Goal: Task Accomplishment & Management: Use online tool/utility

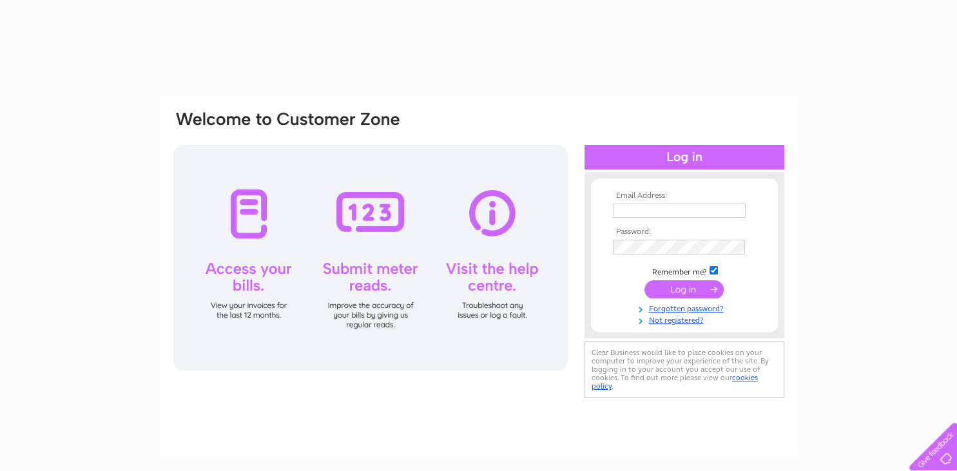
click at [691, 209] on input "text" at bounding box center [679, 211] width 133 height 14
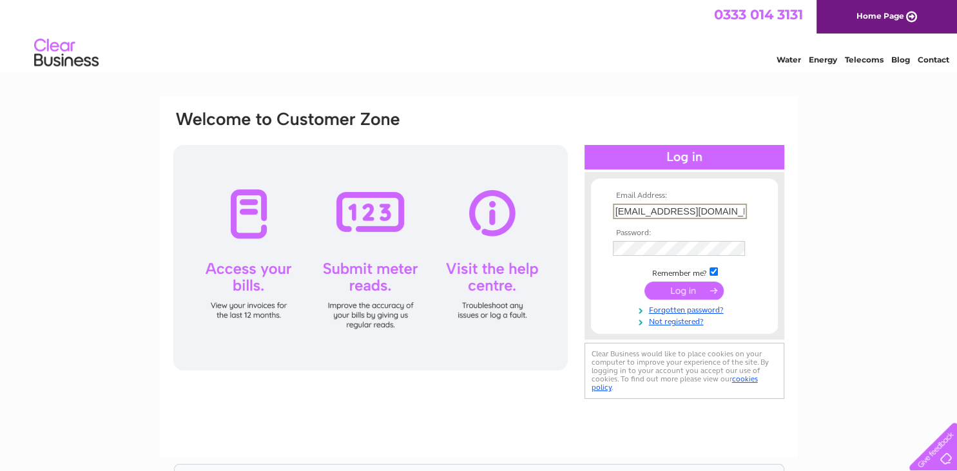
type input "[EMAIL_ADDRESS][DOMAIN_NAME]"
click at [644, 281] on input "submit" at bounding box center [683, 290] width 79 height 18
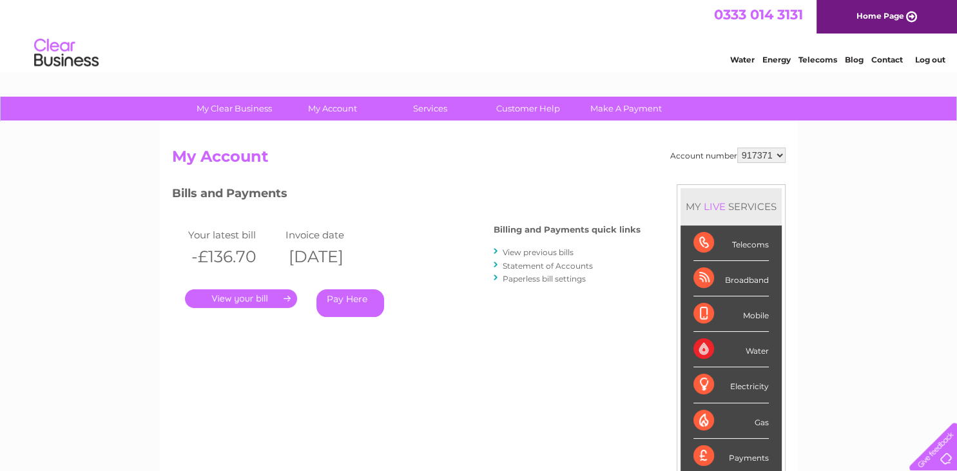
scroll to position [26, 0]
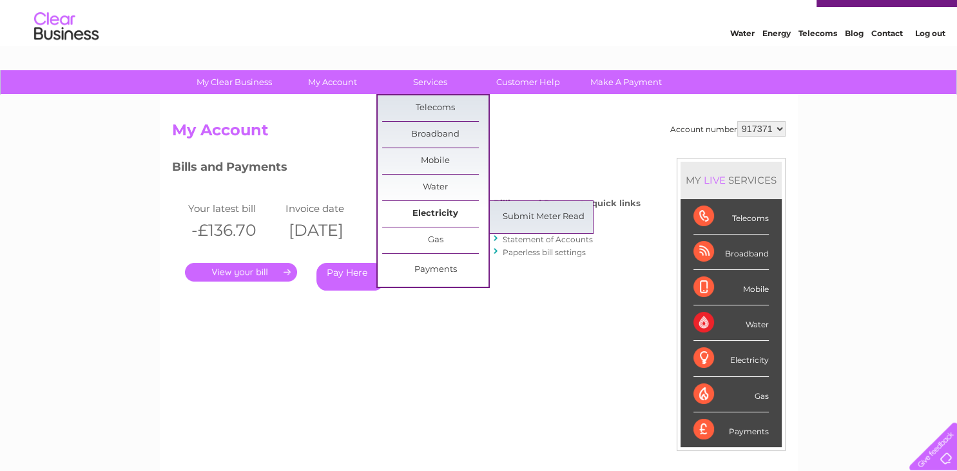
click at [452, 209] on link "Electricity" at bounding box center [435, 214] width 106 height 26
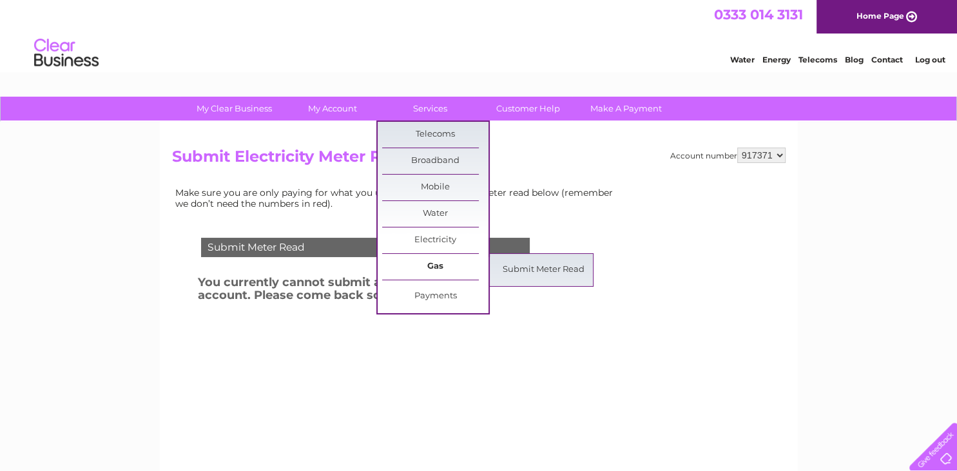
click at [443, 264] on link "Gas" at bounding box center [435, 267] width 106 height 26
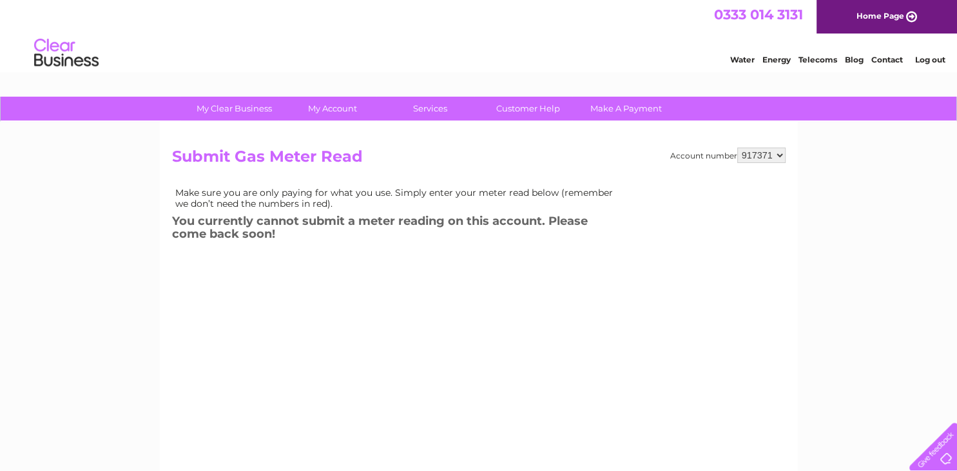
scroll to position [21, 0]
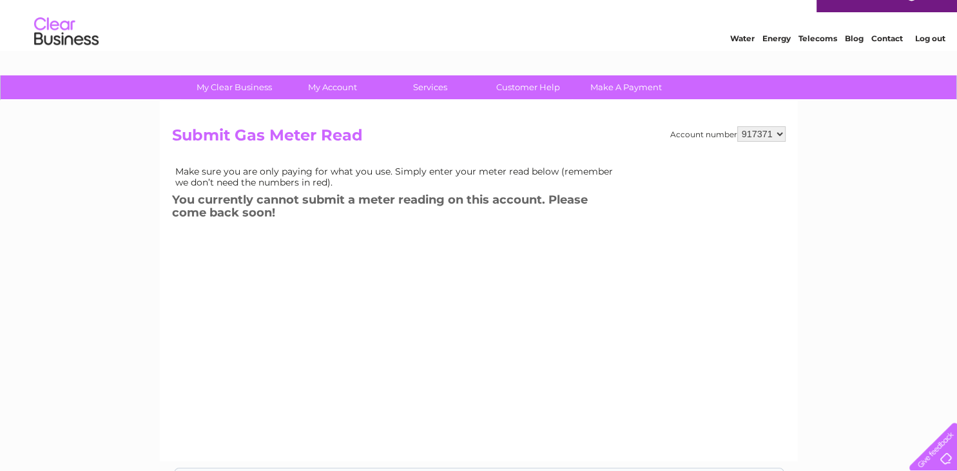
click option "917371" at bounding box center [0, 0] width 0 height 0
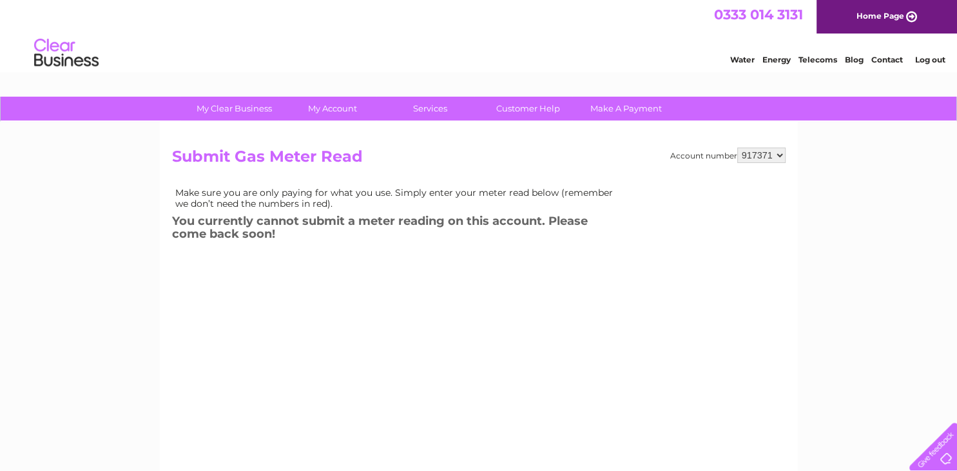
click at [311, 256] on div "Account number 917371 Submit Gas Meter Read Make sure you are only paying for w…" at bounding box center [478, 295] width 613 height 295
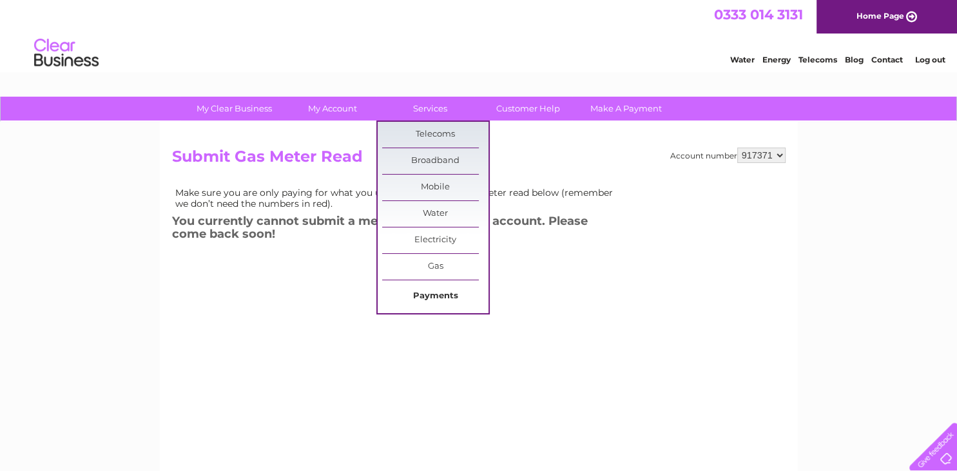
click at [436, 302] on link "Payments" at bounding box center [435, 297] width 106 height 26
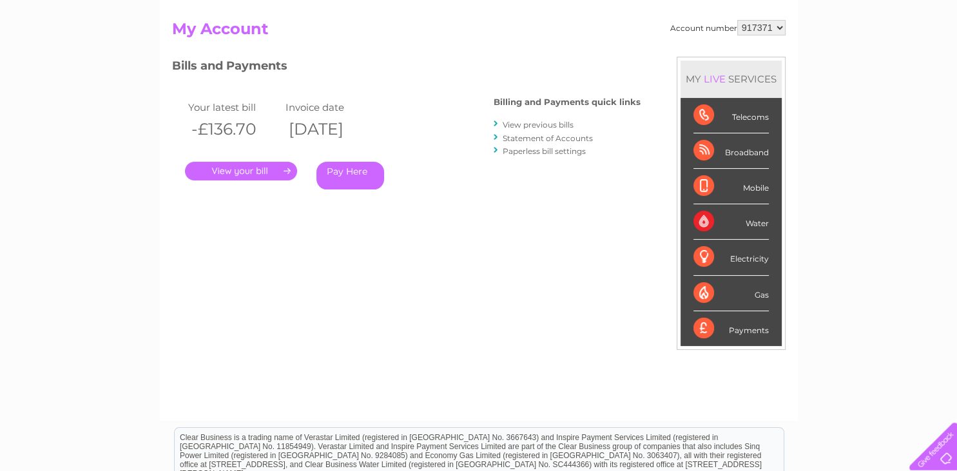
scroll to position [63, 0]
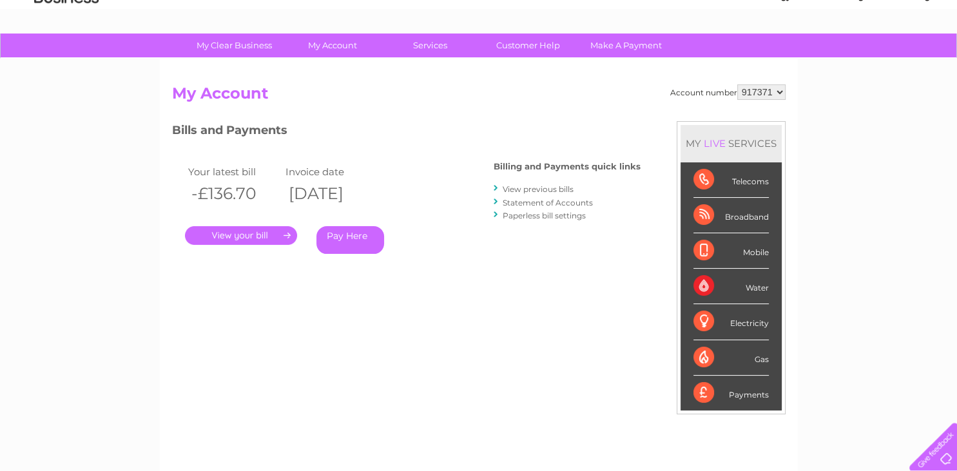
click at [277, 235] on link "." at bounding box center [241, 235] width 112 height 19
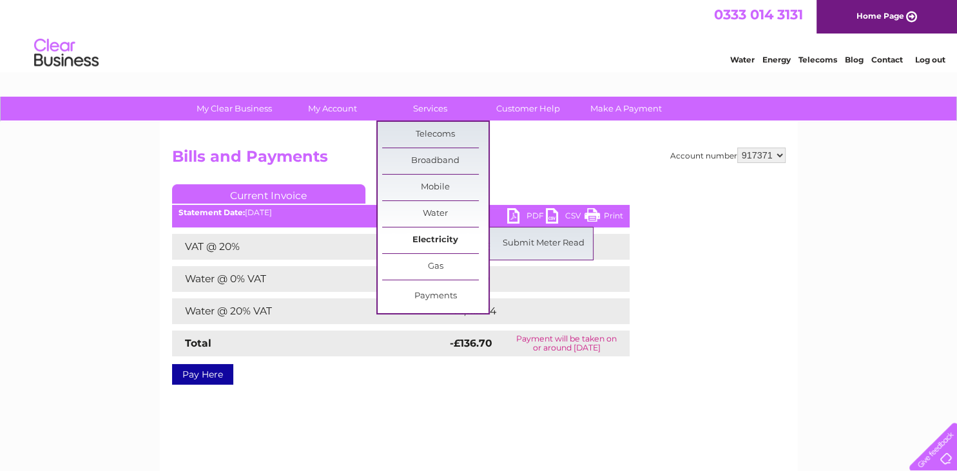
click at [459, 238] on link "Electricity" at bounding box center [435, 240] width 106 height 26
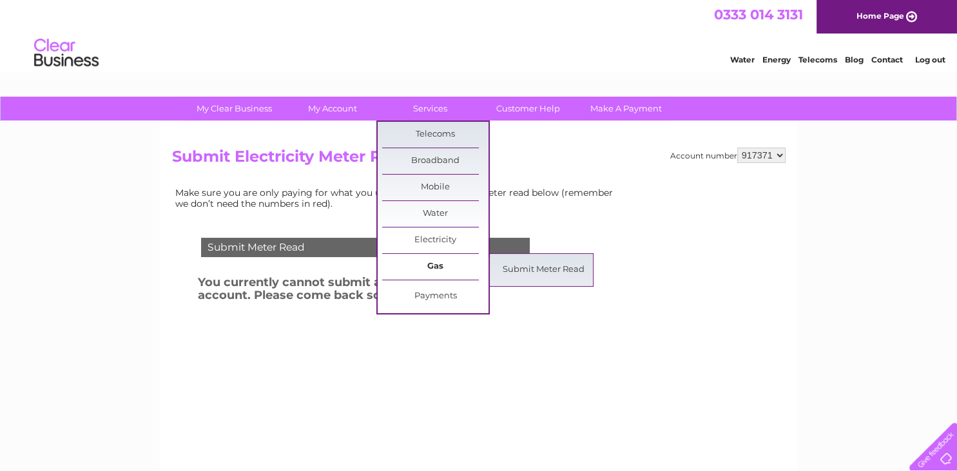
click at [451, 260] on link "Gas" at bounding box center [435, 267] width 106 height 26
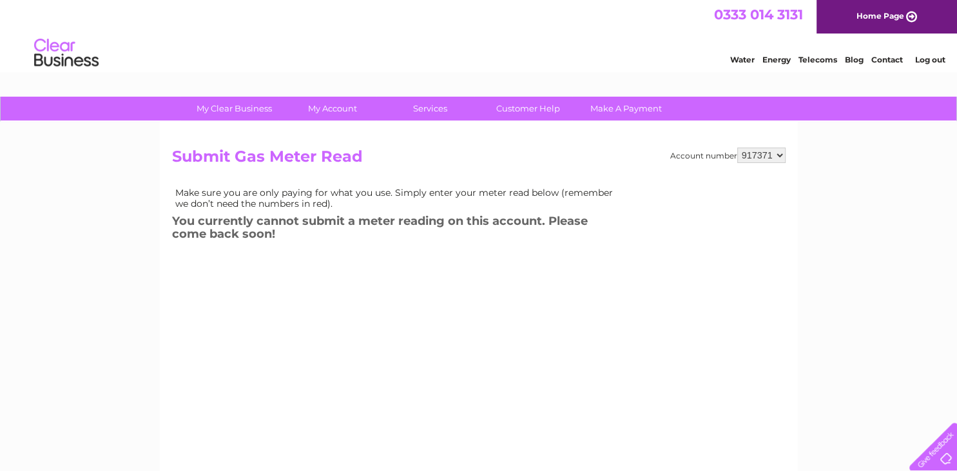
click at [141, 219] on div "My Clear Business Login Details My Details My Preferences Link Account My Accou…" at bounding box center [478, 400] width 957 height 606
click at [918, 299] on div "My Clear Business Login Details My Details My Preferences Link Account My Accou…" at bounding box center [478, 400] width 957 height 606
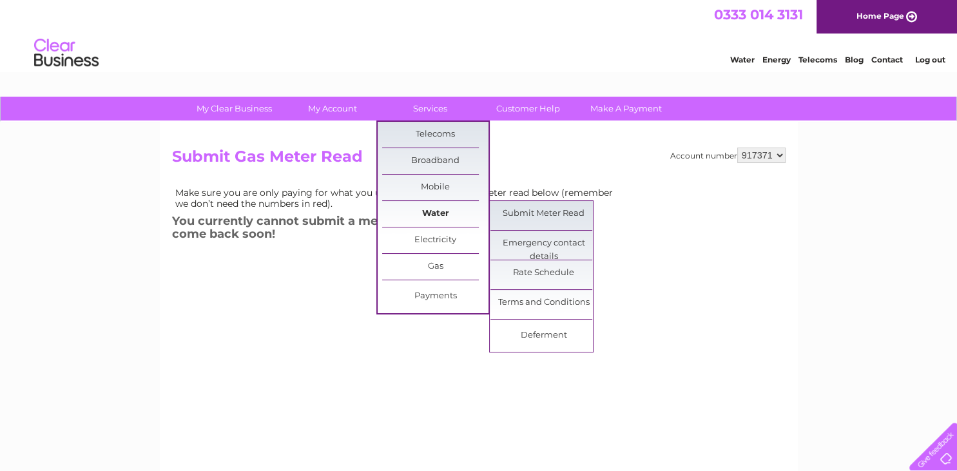
click at [437, 216] on link "Water" at bounding box center [435, 214] width 106 height 26
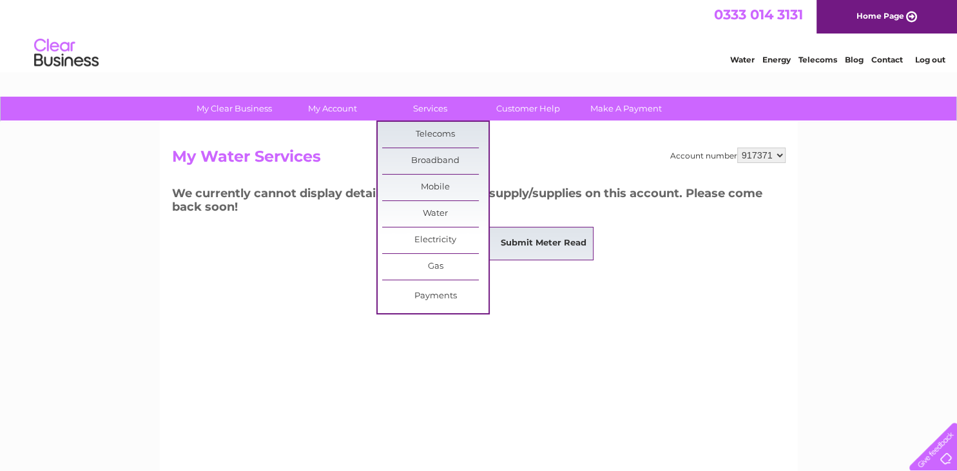
click at [517, 236] on link "Submit Meter Read" at bounding box center [543, 244] width 106 height 26
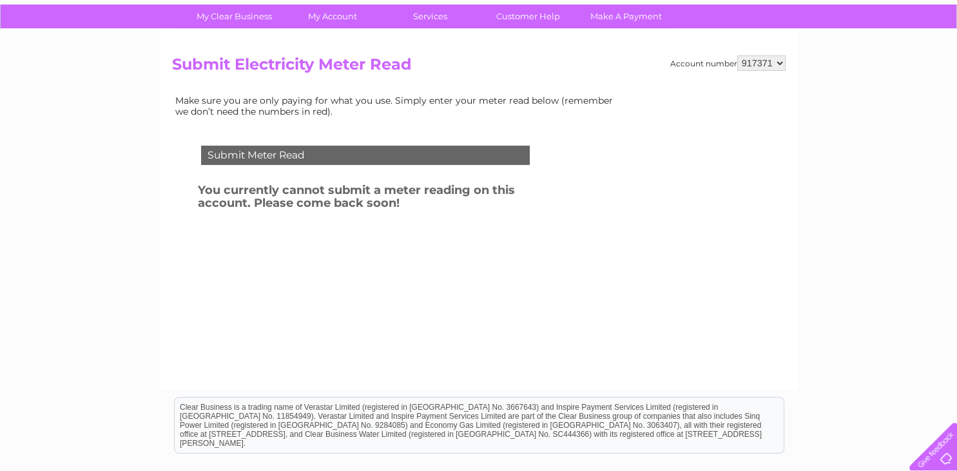
scroll to position [81, 0]
